Goal: Transaction & Acquisition: Purchase product/service

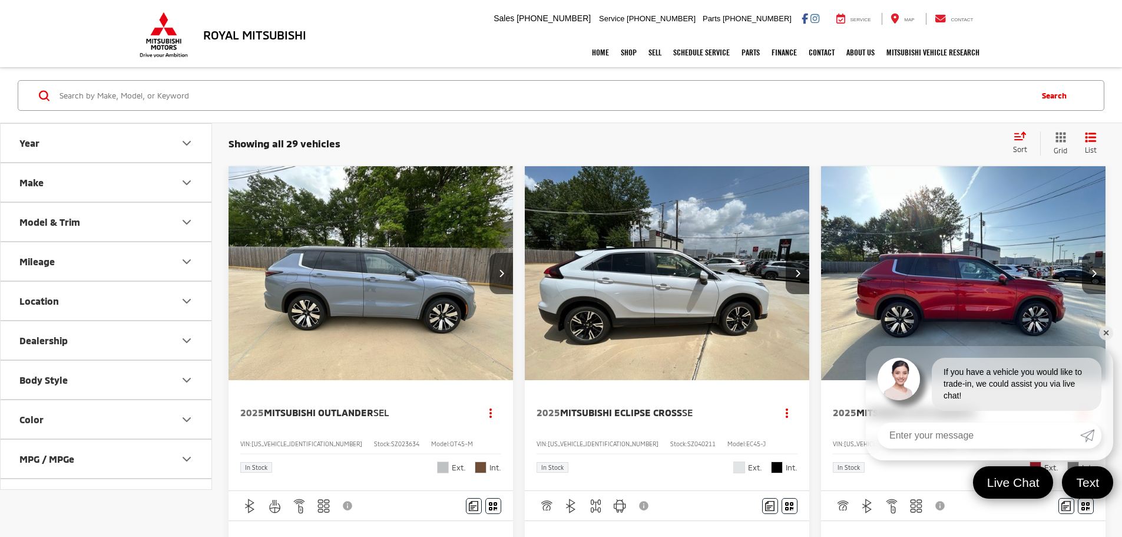
click at [1107, 334] on link "✕" at bounding box center [1106, 333] width 14 height 14
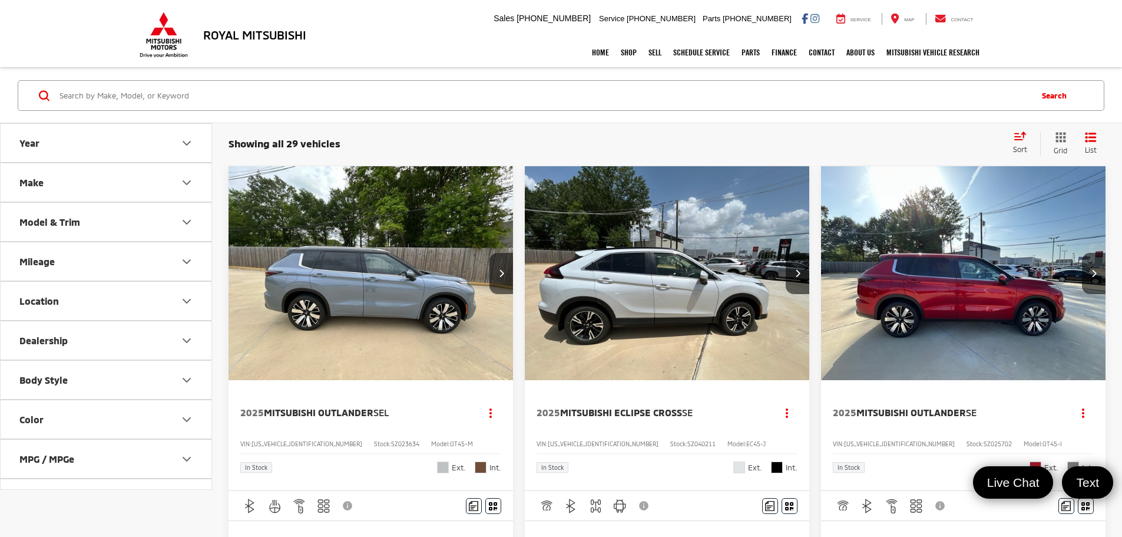
click at [181, 191] on button "Make" at bounding box center [107, 182] width 212 height 38
click at [196, 313] on button "Model & Trim" at bounding box center [107, 297] width 212 height 38
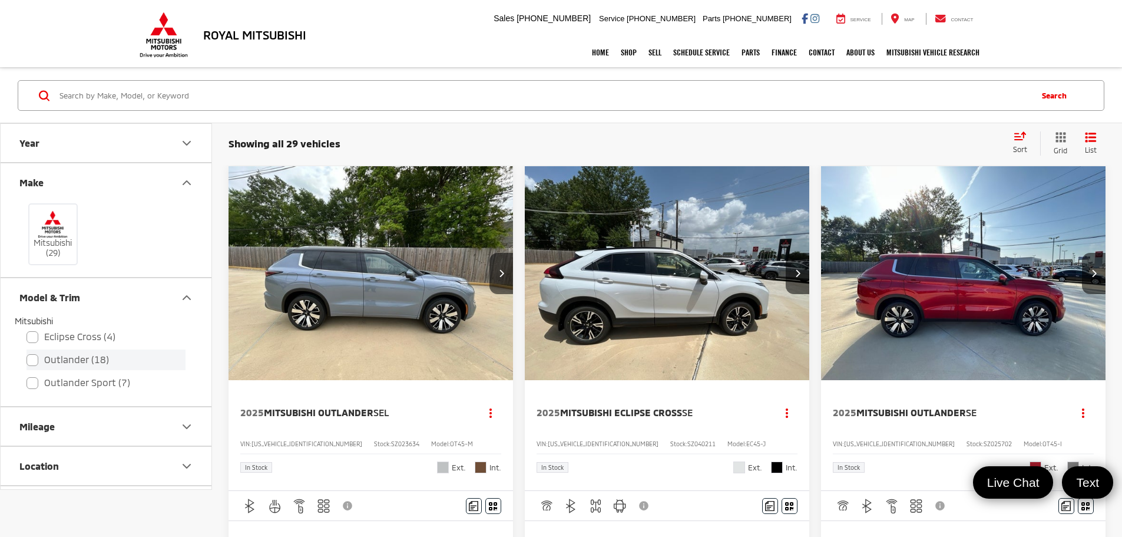
click at [34, 358] on label "Outlander (18)" at bounding box center [106, 359] width 159 height 21
click at [27, 352] on input "Outlander (18)" at bounding box center [27, 352] width 1 height 1
checkbox input "true"
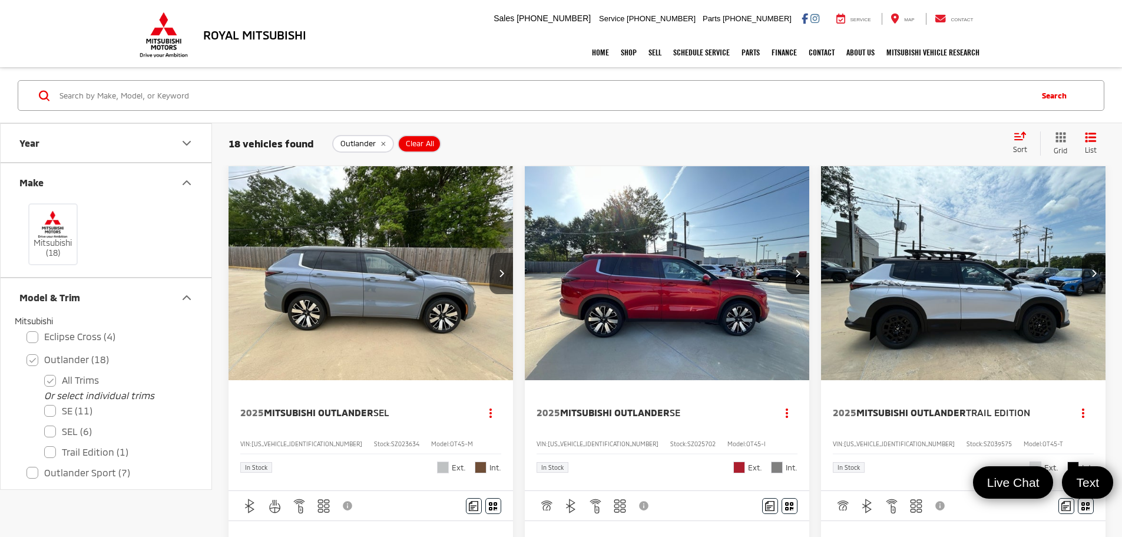
click at [188, 295] on icon "Model & Trim" at bounding box center [187, 297] width 14 height 14
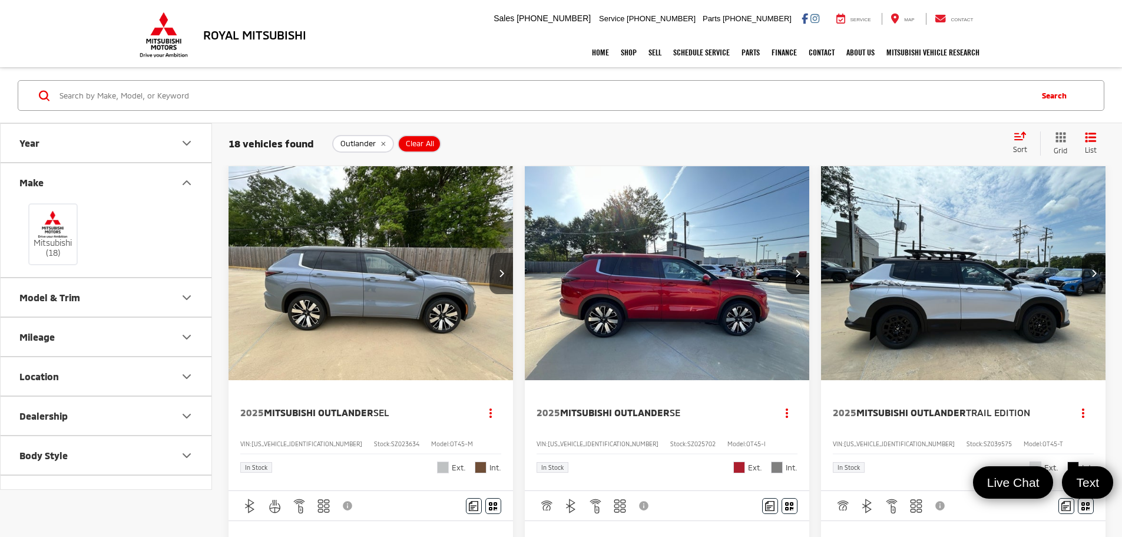
click at [177, 141] on button "Year" at bounding box center [107, 143] width 212 height 38
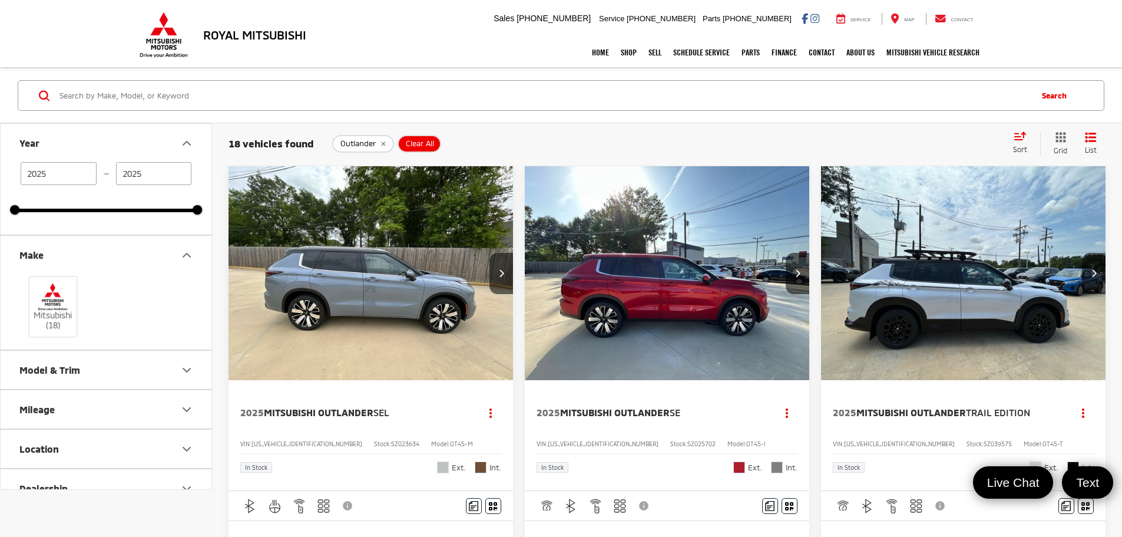
click at [188, 142] on icon "Year" at bounding box center [187, 143] width 14 height 14
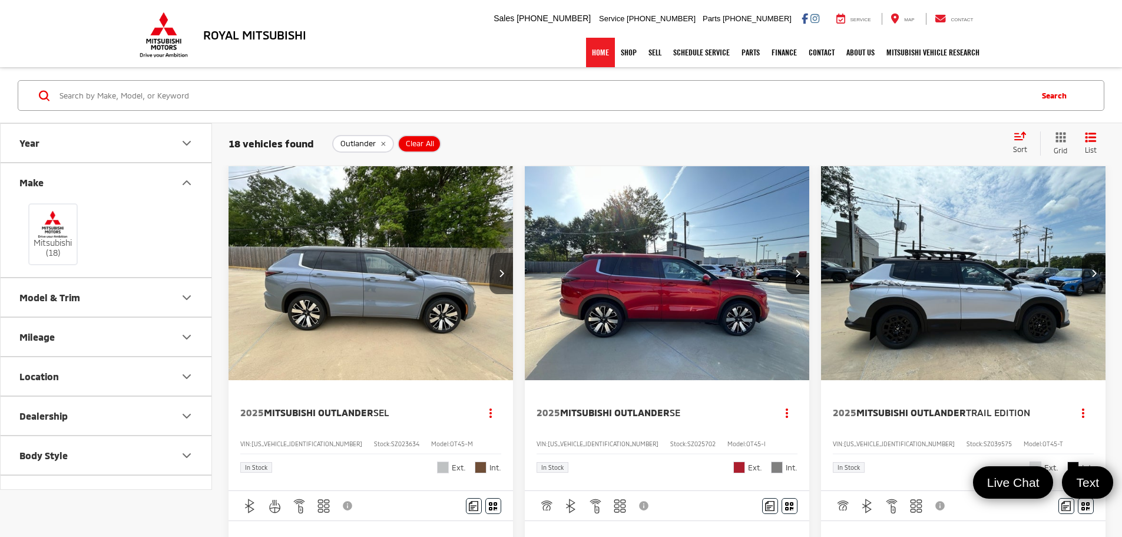
click at [586, 57] on link "Home" at bounding box center [600, 52] width 29 height 29
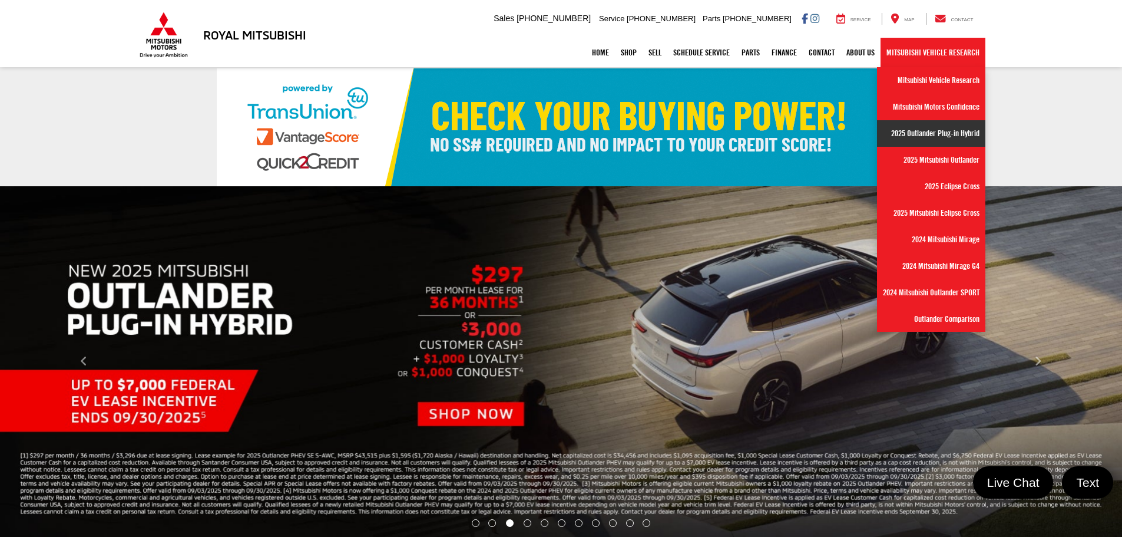
click at [939, 137] on link "2025 Outlander Plug-in Hybrid" at bounding box center [931, 133] width 108 height 27
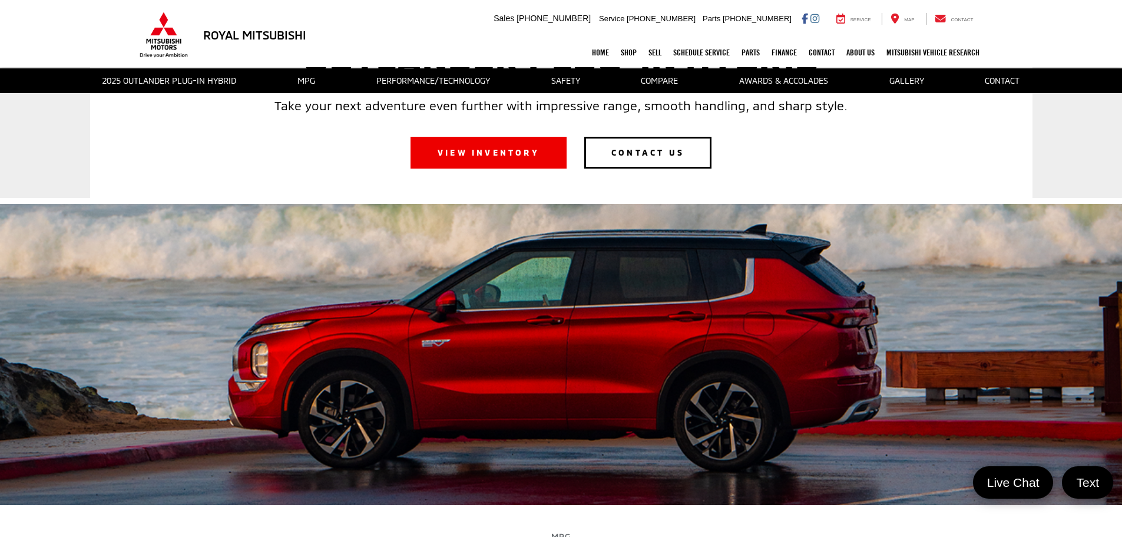
scroll to position [410, 0]
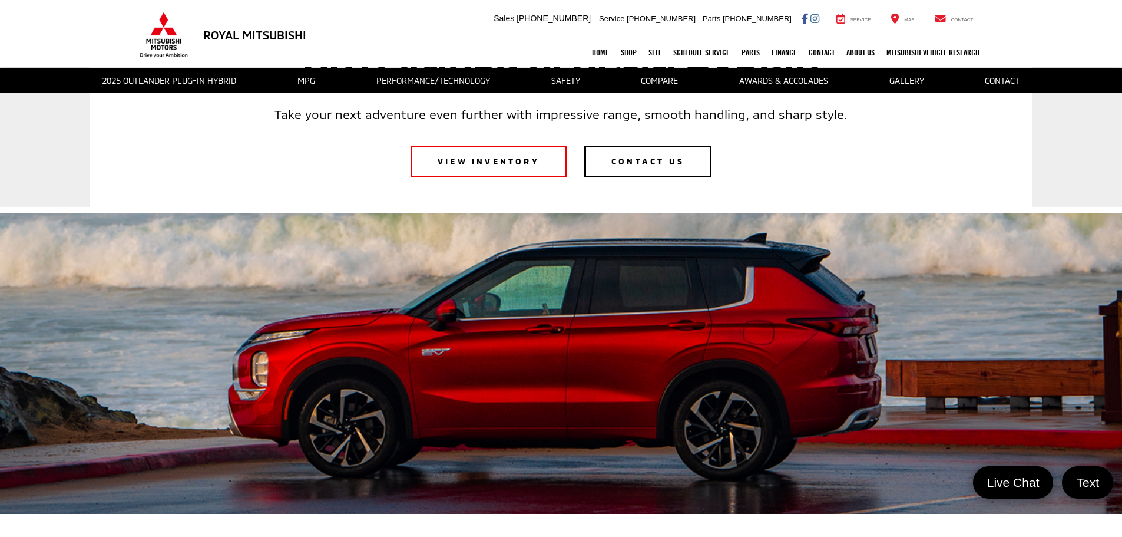
click at [497, 152] on link "VIEW INVENTORY" at bounding box center [489, 161] width 156 height 32
